Goal: Transaction & Acquisition: Book appointment/travel/reservation

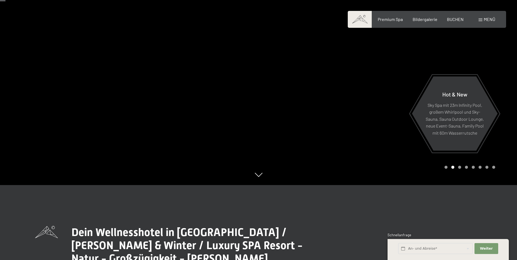
scroll to position [82, 0]
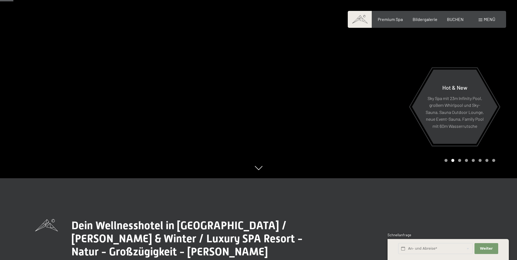
click at [453, 22] on div "Premium Spa Bildergalerie BUCHEN" at bounding box center [416, 19] width 115 height 6
click at [455, 18] on span "BUCHEN" at bounding box center [455, 18] width 17 height 5
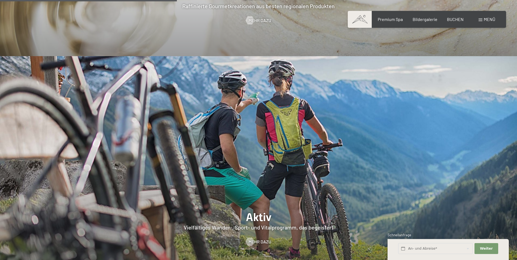
scroll to position [1091, 0]
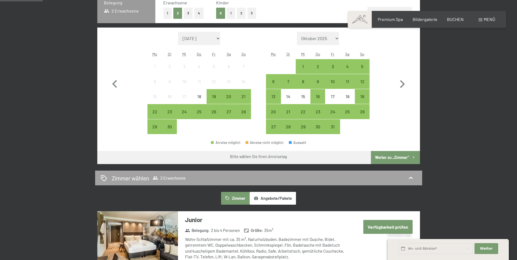
scroll to position [100, 0]
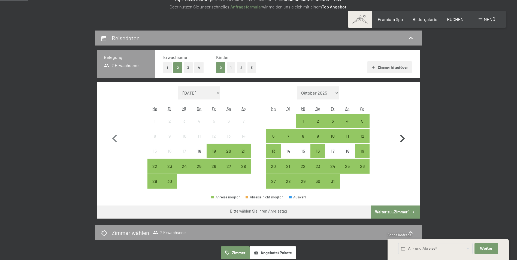
click at [403, 137] on icon "button" at bounding box center [403, 139] width 16 height 16
select select "2025-10-01"
select select "2025-11-01"
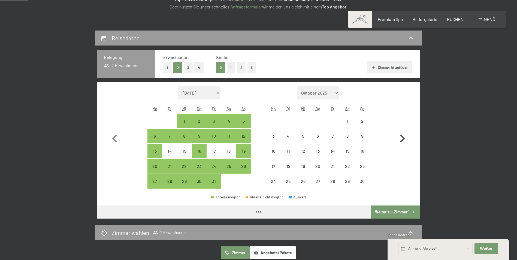
click at [404, 137] on icon "button" at bounding box center [403, 139] width 16 height 16
select select "2025-11-01"
select select "2025-12-01"
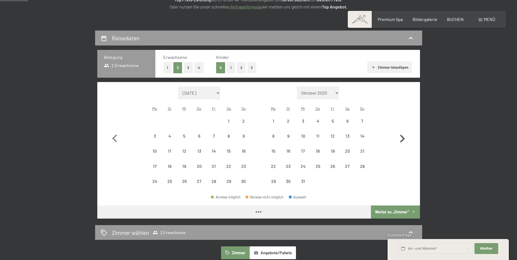
select select "2025-11-01"
select select "2025-12-01"
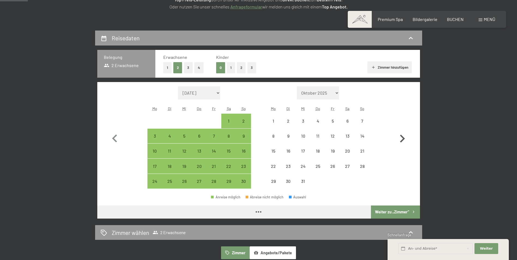
select select "2025-11-01"
select select "2025-12-01"
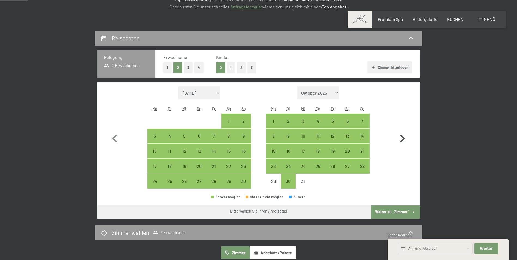
click at [402, 139] on icon "button" at bounding box center [403, 139] width 16 height 16
select select "2025-12-01"
select select "2026-01-01"
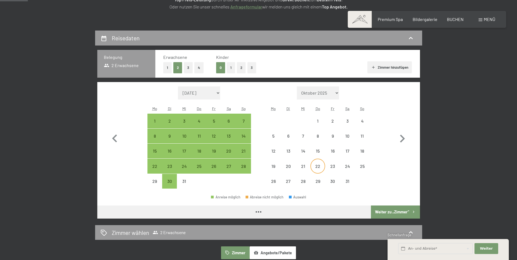
select select "2025-12-01"
select select "2026-01-01"
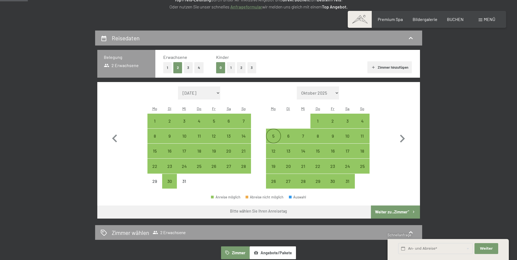
click at [273, 136] on div "5" at bounding box center [274, 141] width 14 height 14
select select "2025-12-01"
select select "2026-01-01"
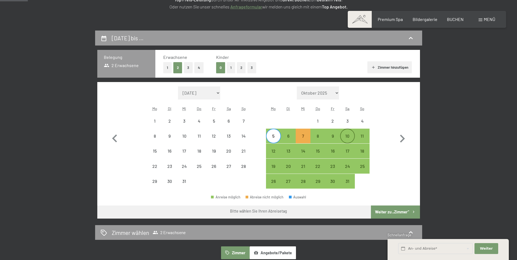
click at [346, 137] on div "10" at bounding box center [348, 141] width 14 height 14
select select "2025-12-01"
select select "2026-01-01"
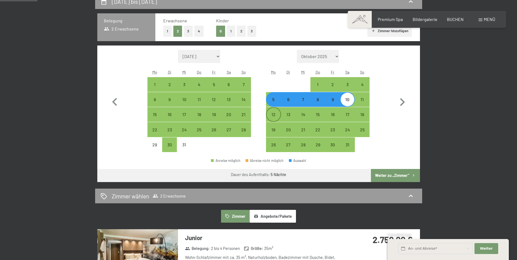
scroll to position [127, 0]
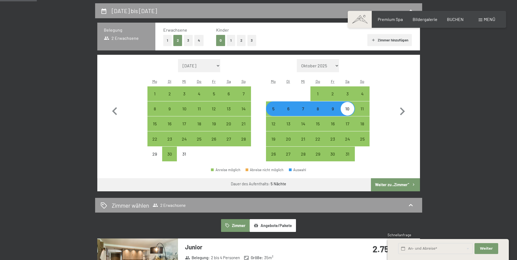
click at [242, 43] on button "2" at bounding box center [241, 40] width 9 height 11
select select "2025-12-01"
select select "2026-01-01"
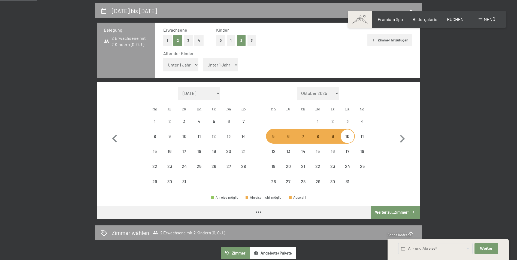
select select "2025-12-01"
select select "2026-01-01"
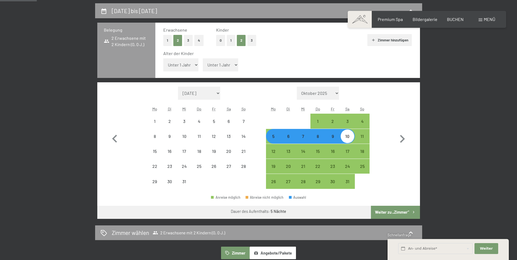
select select "2025-12-01"
select select "2026-01-01"
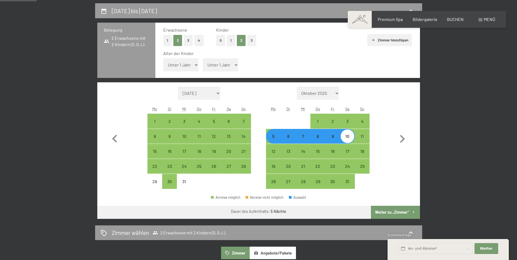
click at [192, 65] on select "Unter 1 Jahr 1 Jahr 2 Jahre 3 Jahre 4 Jahre 5 Jahre 6 Jahre 7 Jahre 8 Jahre 9 J…" at bounding box center [180, 64] width 35 height 13
select select "5"
click at [163, 58] on select "Unter 1 Jahr 1 Jahr 2 Jahre 3 Jahre 4 Jahre 5 Jahre 6 Jahre 7 Jahre 8 Jahre 9 J…" at bounding box center [180, 64] width 35 height 13
select select "2025-12-01"
select select "2026-01-01"
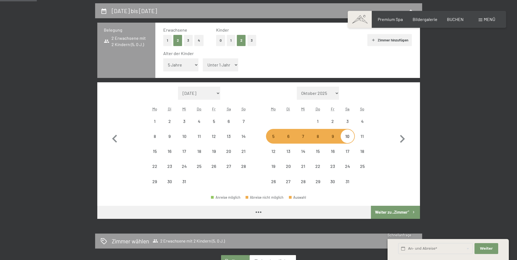
click at [220, 65] on select "Unter 1 Jahr 1 Jahr 2 Jahre 3 Jahre 4 Jahre 5 Jahre 6 Jahre 7 Jahre 8 Jahre 9 J…" at bounding box center [220, 64] width 35 height 13
select select "2025-12-01"
select select "2026-01-01"
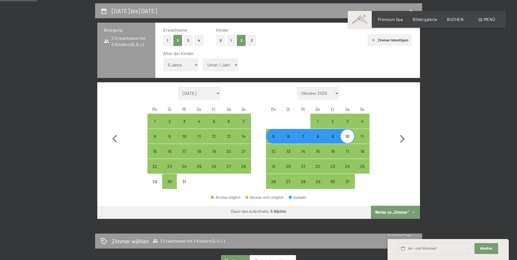
select select "10"
click at [203, 58] on select "Unter 1 Jahr 1 Jahr 2 Jahre 3 Jahre 4 Jahre 5 Jahre 6 Jahre 7 Jahre 8 Jahre 9 J…" at bounding box center [220, 64] width 35 height 13
select select "2025-12-01"
select select "2026-01-01"
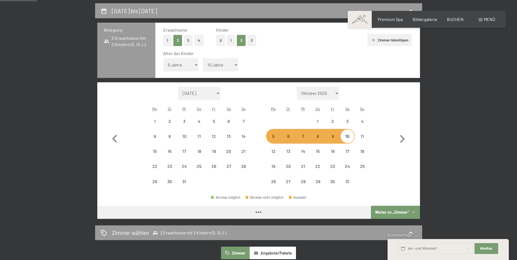
select select "2025-12-01"
select select "2026-01-01"
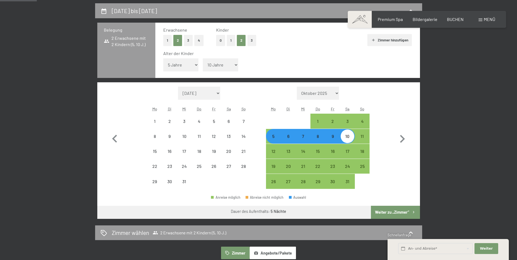
select select "2025-12-01"
select select "2026-01-01"
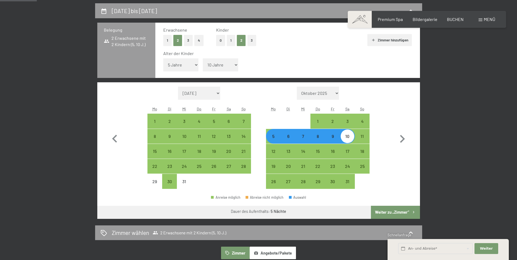
click at [401, 211] on button "Weiter zu „Zimmer“" at bounding box center [395, 212] width 49 height 13
select select "2025-12-01"
select select "2026-01-01"
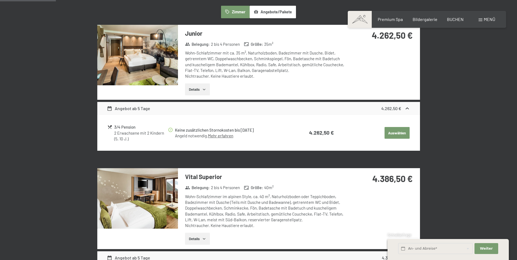
scroll to position [185, 0]
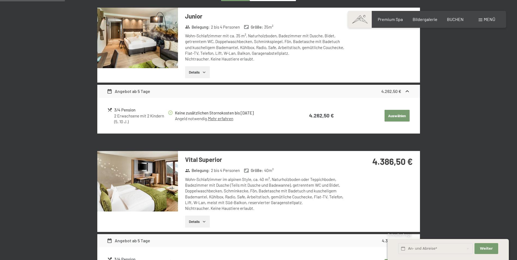
click at [152, 178] on img at bounding box center [137, 181] width 81 height 61
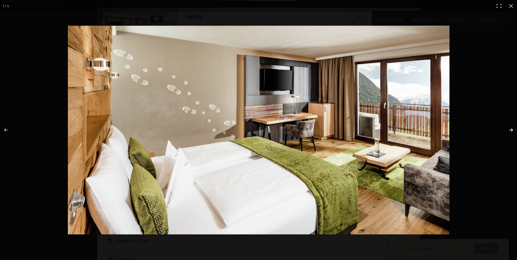
click at [510, 127] on button "button" at bounding box center [507, 129] width 19 height 27
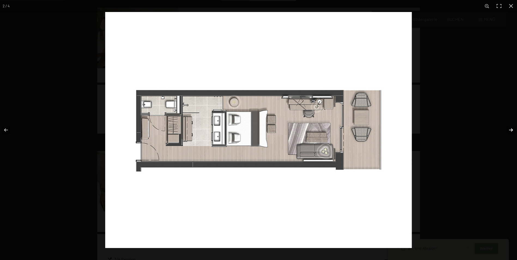
click at [510, 127] on button "button" at bounding box center [507, 129] width 19 height 27
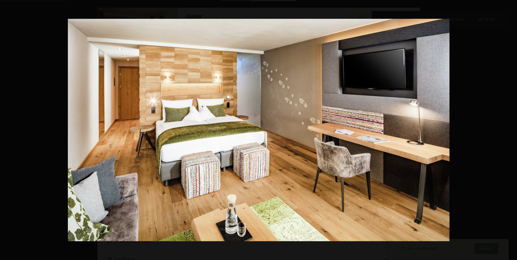
click at [510, 127] on button "button" at bounding box center [507, 129] width 19 height 27
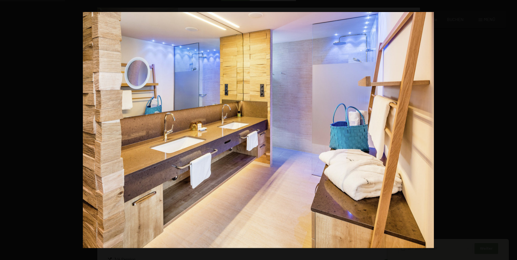
click at [510, 127] on button "button" at bounding box center [507, 129] width 19 height 27
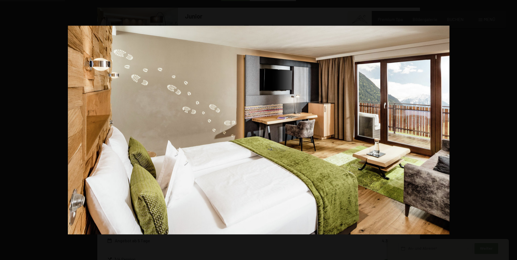
click at [510, 127] on button "button" at bounding box center [507, 129] width 19 height 27
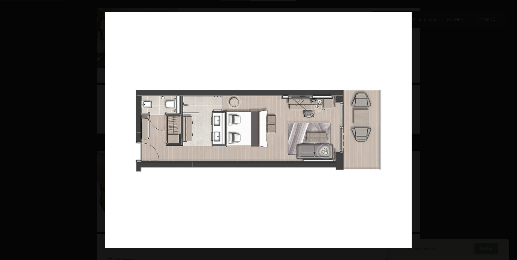
click at [510, 127] on button "button" at bounding box center [507, 129] width 19 height 27
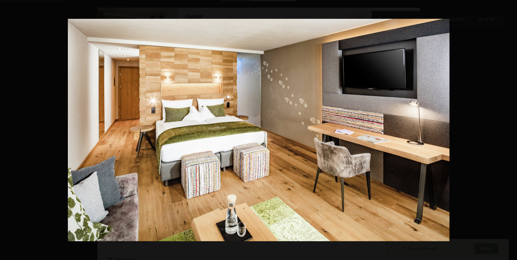
click at [510, 127] on button "button" at bounding box center [507, 129] width 19 height 27
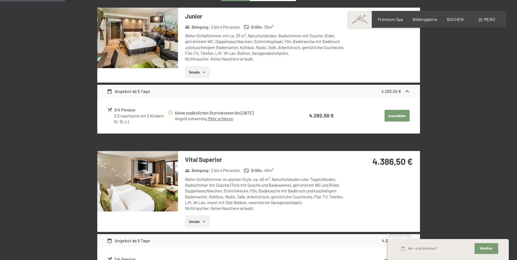
click at [0, 0] on button "button" at bounding box center [0, 0] width 0 height 0
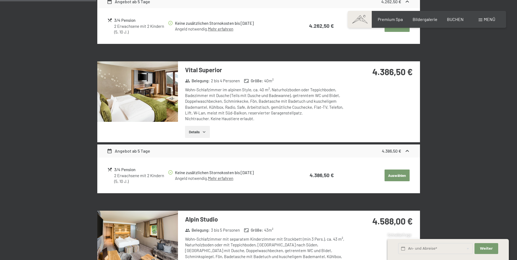
scroll to position [348, 0]
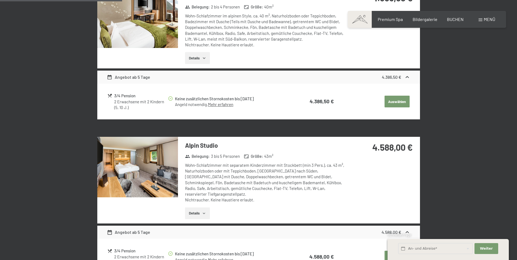
click at [148, 167] on img at bounding box center [137, 167] width 81 height 61
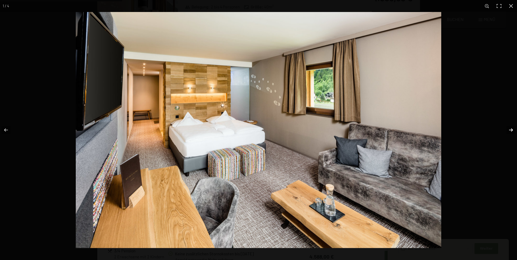
click at [510, 130] on button "button" at bounding box center [507, 129] width 19 height 27
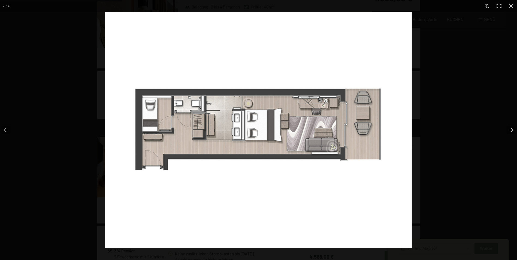
click at [509, 130] on button "button" at bounding box center [507, 129] width 19 height 27
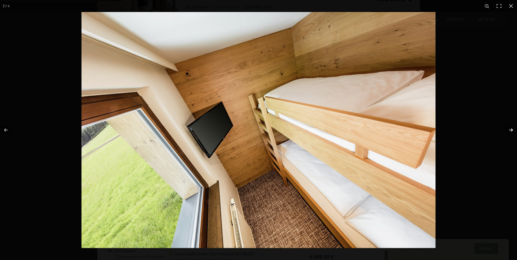
click at [509, 130] on button "button" at bounding box center [507, 129] width 19 height 27
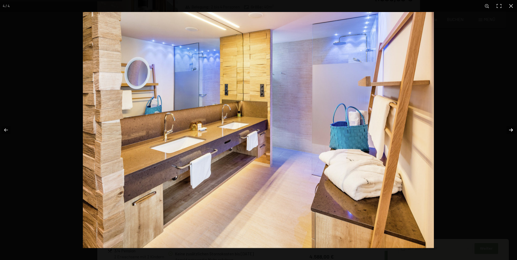
click at [509, 130] on button "button" at bounding box center [507, 129] width 19 height 27
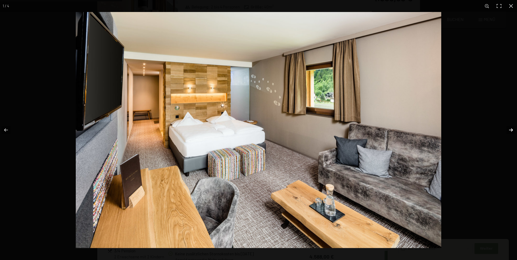
click at [509, 130] on button "button" at bounding box center [507, 129] width 19 height 27
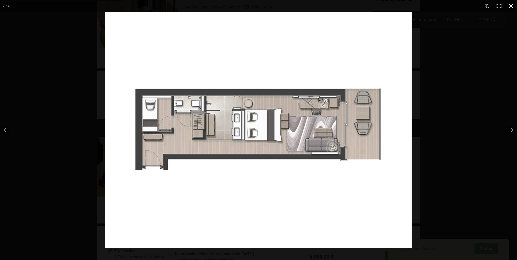
click at [514, 8] on button "button" at bounding box center [511, 6] width 12 height 12
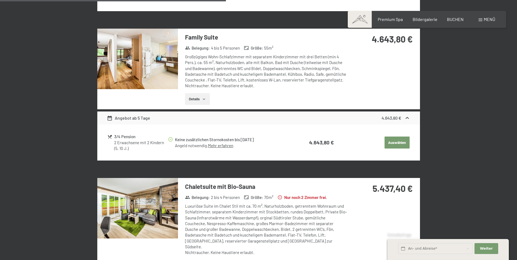
scroll to position [539, 0]
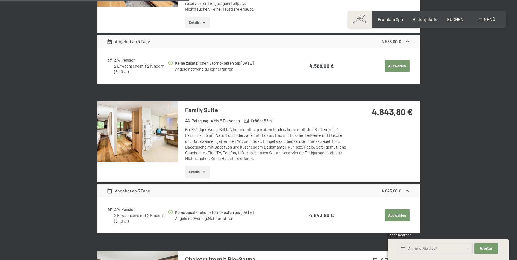
click at [150, 123] on img at bounding box center [137, 131] width 81 height 61
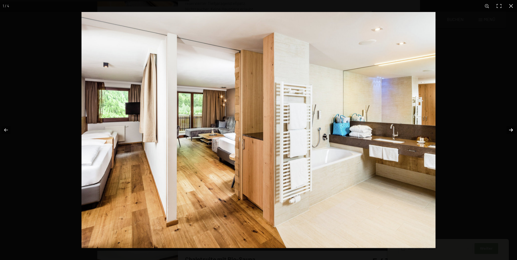
click at [512, 128] on button "button" at bounding box center [507, 129] width 19 height 27
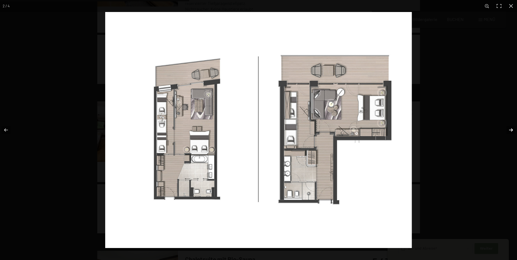
click at [512, 128] on button "button" at bounding box center [507, 129] width 19 height 27
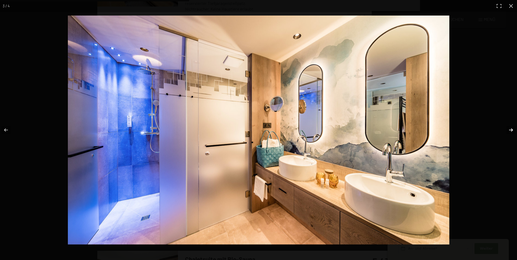
click at [512, 128] on button "button" at bounding box center [507, 129] width 19 height 27
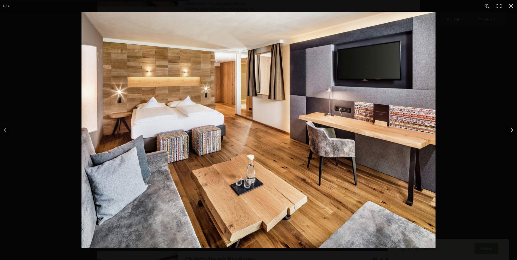
click at [512, 128] on button "button" at bounding box center [507, 129] width 19 height 27
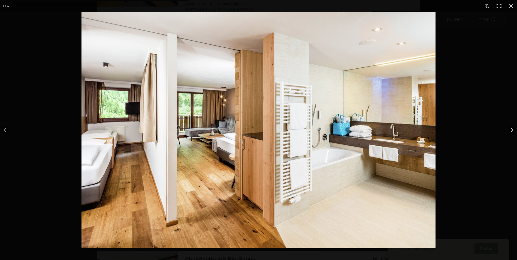
click at [511, 130] on button "button" at bounding box center [507, 129] width 19 height 27
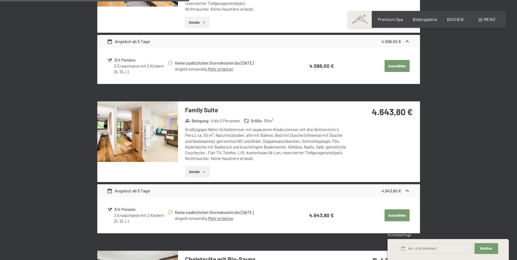
click at [0, 0] on button "button" at bounding box center [0, 0] width 0 height 0
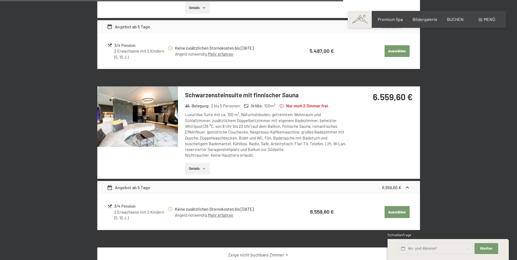
scroll to position [1058, 0]
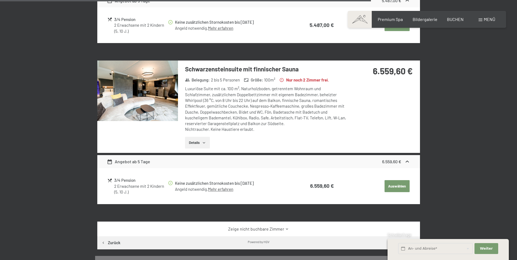
click at [140, 76] on img at bounding box center [137, 91] width 81 height 61
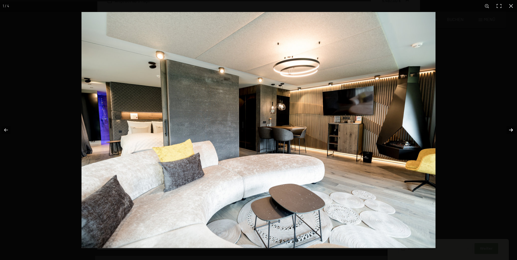
click at [512, 130] on button "button" at bounding box center [507, 129] width 19 height 27
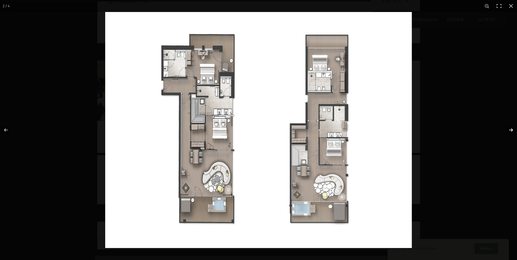
click at [512, 130] on button "button" at bounding box center [507, 129] width 19 height 27
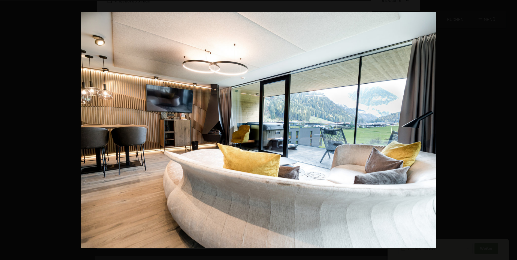
click at [512, 130] on button "button" at bounding box center [507, 129] width 19 height 27
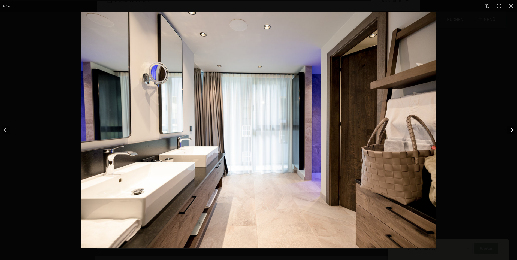
click at [511, 130] on button "button" at bounding box center [507, 129] width 19 height 27
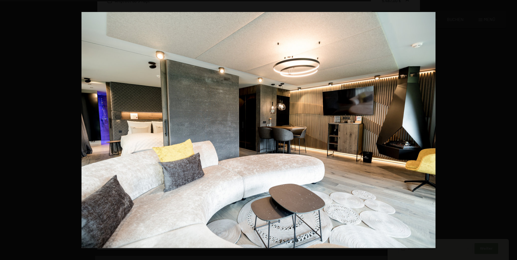
click at [511, 130] on button "button" at bounding box center [507, 129] width 19 height 27
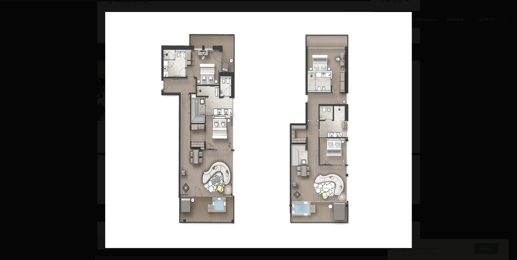
click at [511, 130] on button "button" at bounding box center [507, 129] width 19 height 27
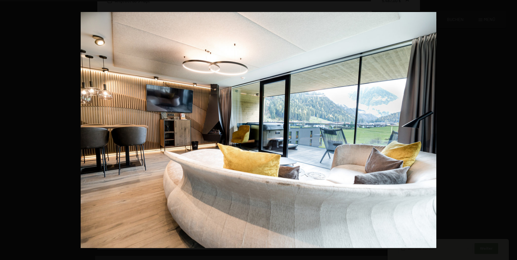
click at [511, 130] on button "button" at bounding box center [507, 129] width 19 height 27
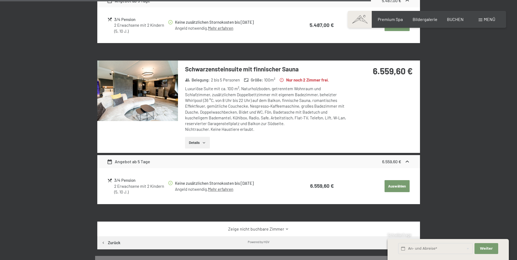
click at [0, 0] on button "button" at bounding box center [0, 0] width 0 height 0
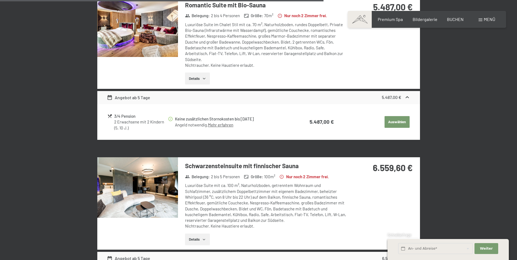
scroll to position [921, 0]
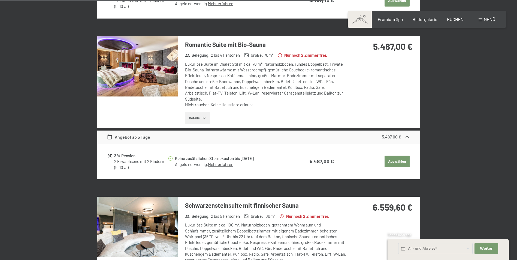
click at [156, 56] on img at bounding box center [137, 66] width 81 height 61
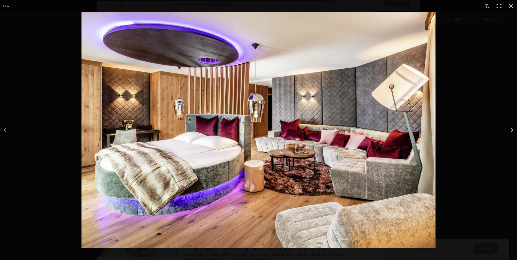
click at [515, 130] on button "button" at bounding box center [507, 129] width 19 height 27
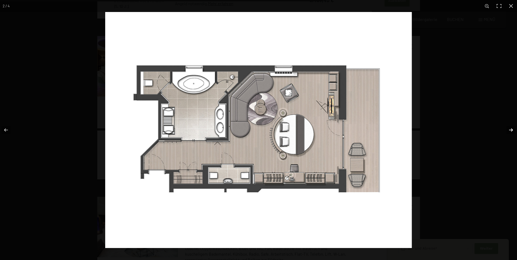
click at [515, 130] on button "button" at bounding box center [507, 129] width 19 height 27
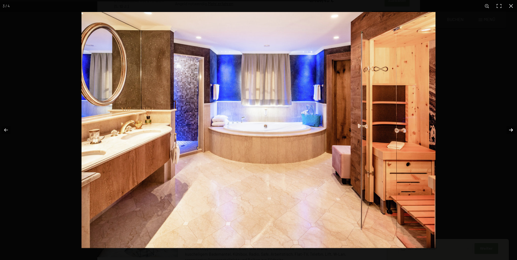
click at [512, 129] on button "button" at bounding box center [507, 129] width 19 height 27
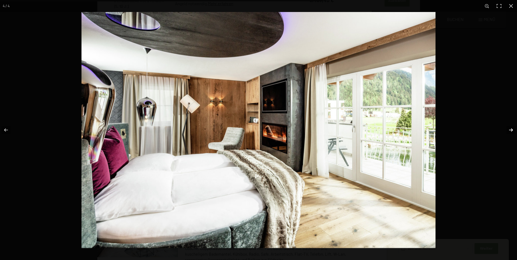
click at [511, 129] on button "button" at bounding box center [507, 129] width 19 height 27
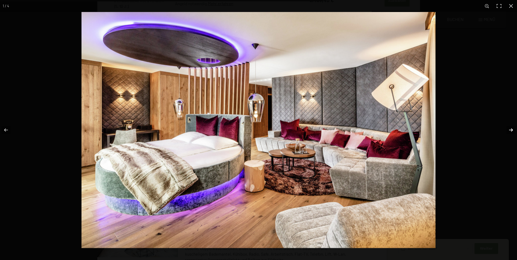
click at [511, 129] on button "button" at bounding box center [507, 129] width 19 height 27
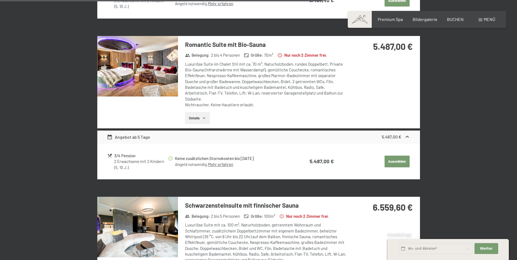
click at [0, 0] on button "button" at bounding box center [0, 0] width 0 height 0
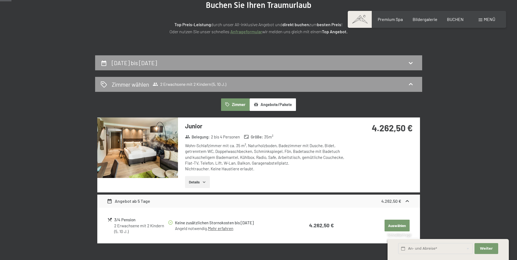
scroll to position [82, 0]
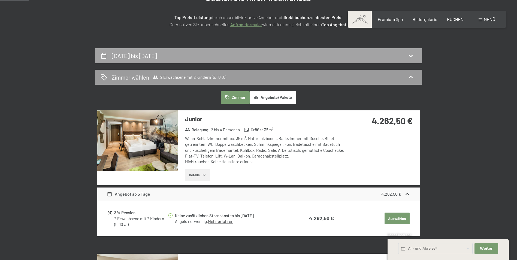
click at [187, 53] on div "5. Januar bis 10. Januar 2026" at bounding box center [259, 56] width 316 height 8
select select "5"
select select "10"
select select "2025-12-01"
select select "2026-01-01"
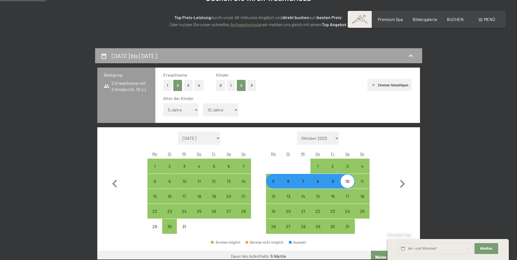
scroll to position [130, 0]
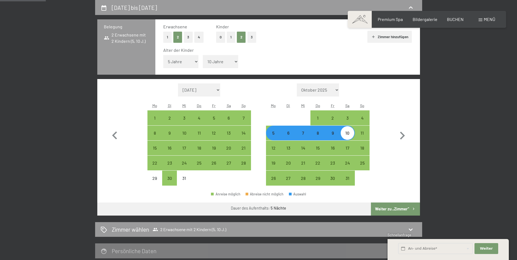
click at [274, 134] on div "5" at bounding box center [274, 138] width 14 height 14
select select "2025-12-01"
select select "2026-01-01"
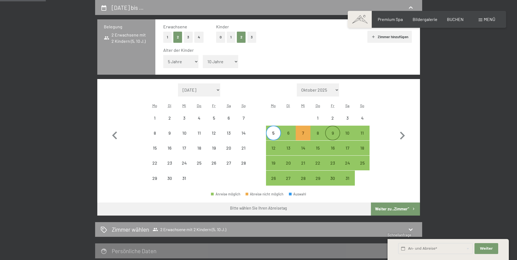
click at [330, 136] on div "9" at bounding box center [333, 138] width 14 height 14
select select "2025-12-01"
select select "2026-01-01"
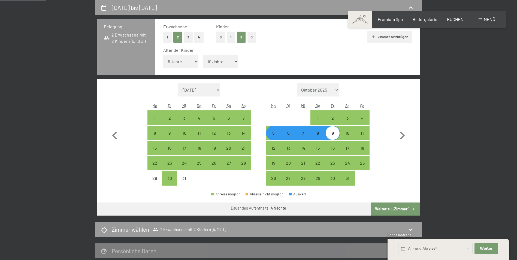
click at [390, 208] on button "Weiter zu „Zimmer“" at bounding box center [395, 209] width 49 height 13
select select "2025-12-01"
select select "2026-01-01"
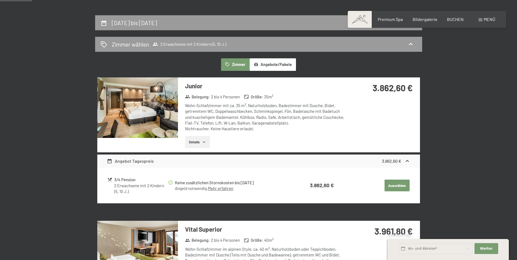
scroll to position [76, 0]
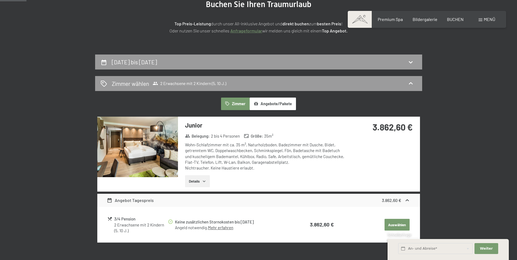
click at [154, 137] on img at bounding box center [137, 147] width 81 height 61
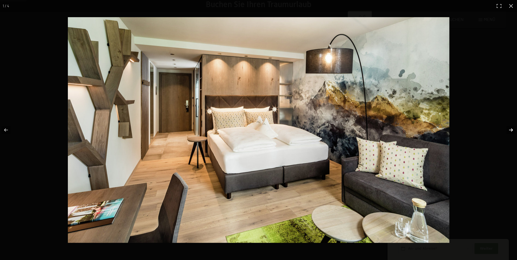
click at [514, 127] on button "button" at bounding box center [507, 129] width 19 height 27
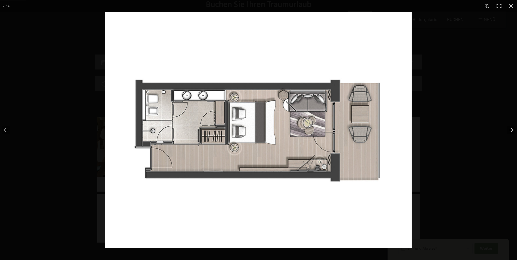
click at [514, 127] on button "button" at bounding box center [507, 129] width 19 height 27
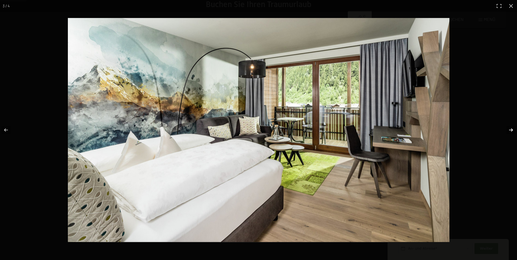
click at [511, 131] on button "button" at bounding box center [507, 129] width 19 height 27
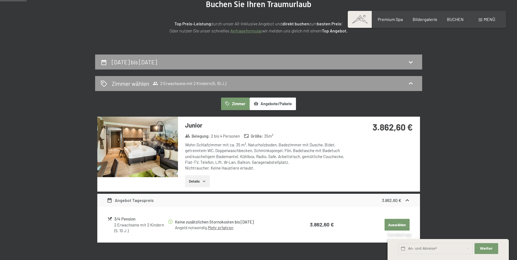
click at [0, 0] on button "button" at bounding box center [0, 0] width 0 height 0
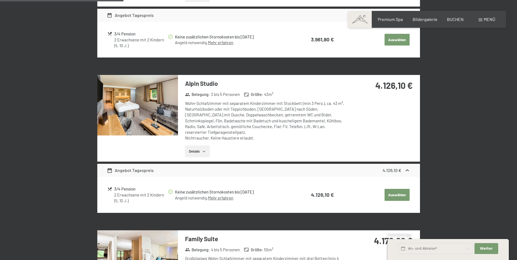
scroll to position [348, 0]
